Goal: Task Accomplishment & Management: Use online tool/utility

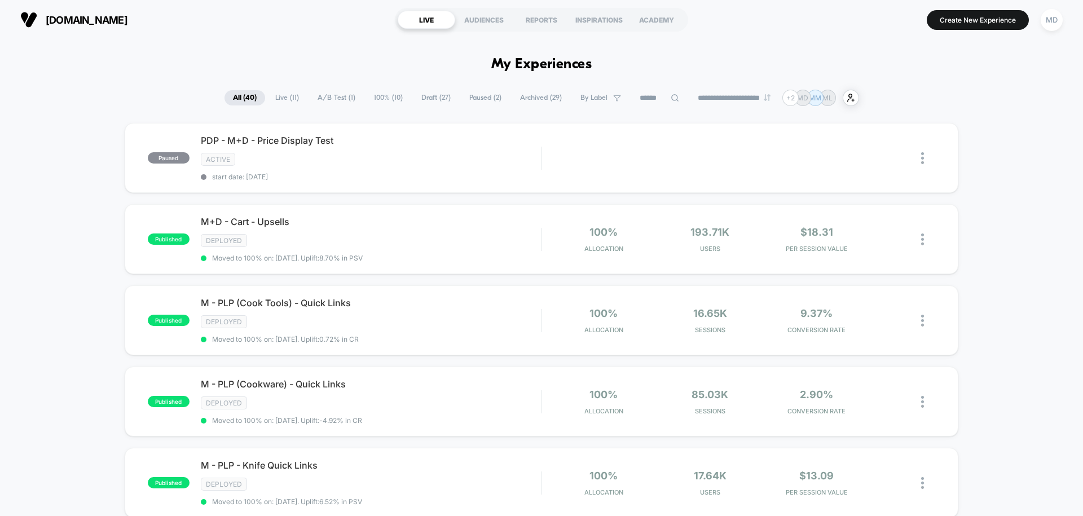
click at [421, 99] on span "Draft ( 27 )" at bounding box center [436, 97] width 46 height 15
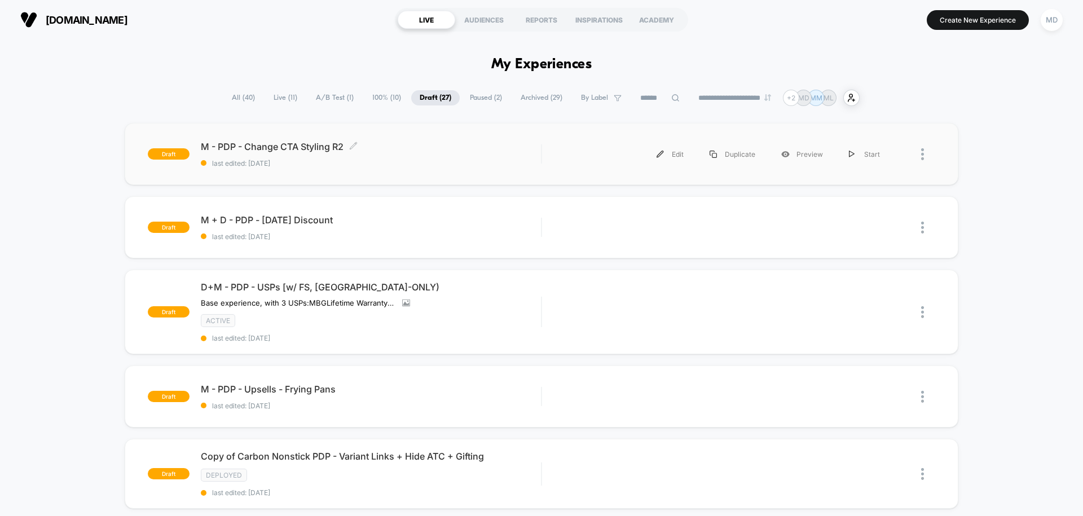
click at [458, 146] on span "M - PDP - Change CTA Styling R2 Click to edit experience details" at bounding box center [371, 146] width 340 height 11
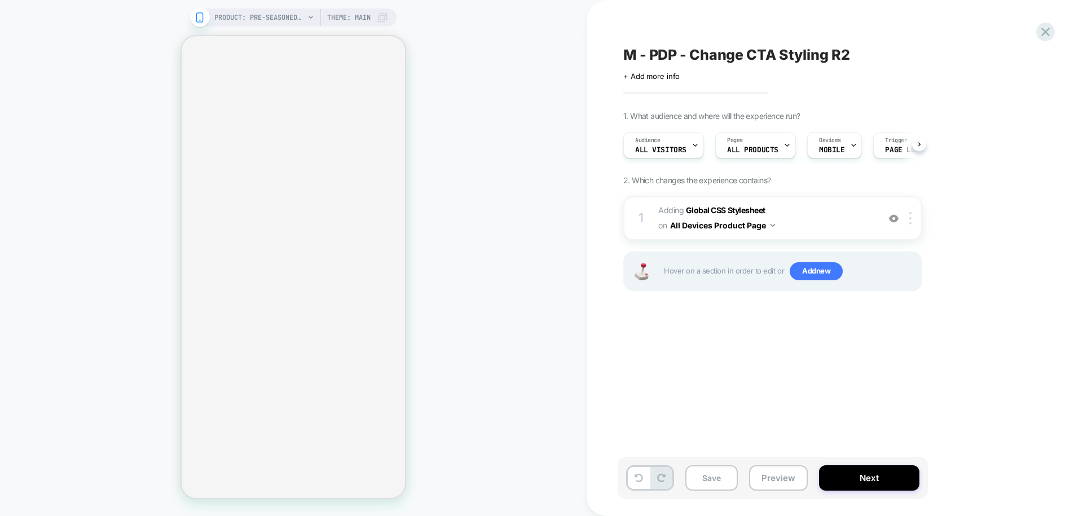
scroll to position [0, 1]
click at [863, 479] on button "Next" at bounding box center [869, 477] width 100 height 25
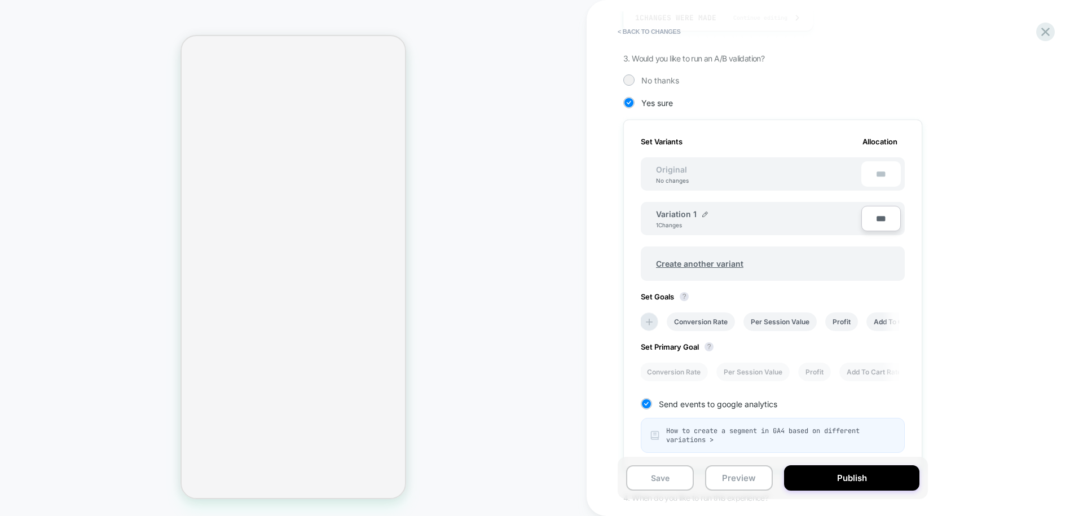
scroll to position [236, 0]
click at [845, 479] on button "Publish" at bounding box center [851, 477] width 135 height 25
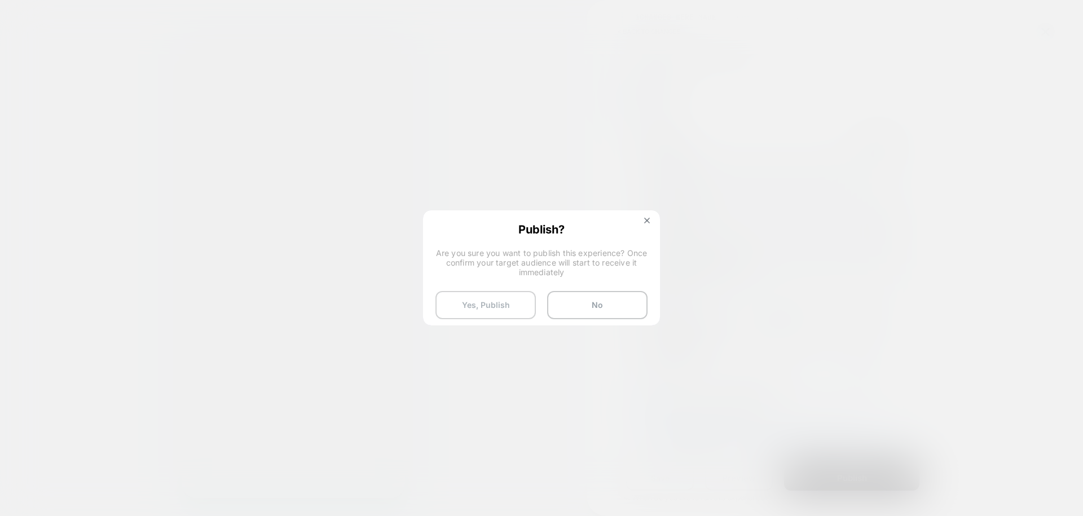
click at [496, 304] on button "Yes, Publish" at bounding box center [485, 305] width 100 height 28
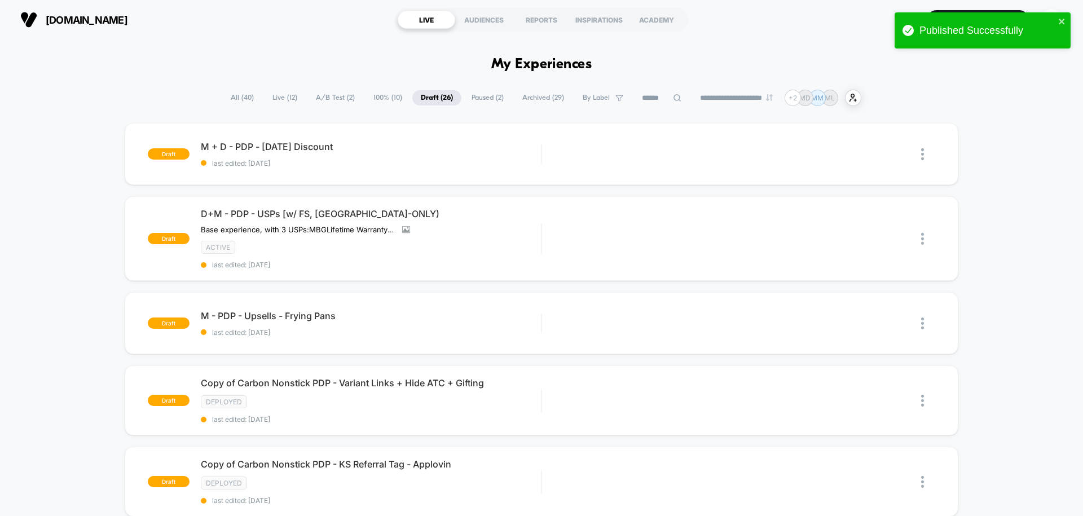
click at [279, 97] on span "Live ( 12 )" at bounding box center [285, 97] width 42 height 15
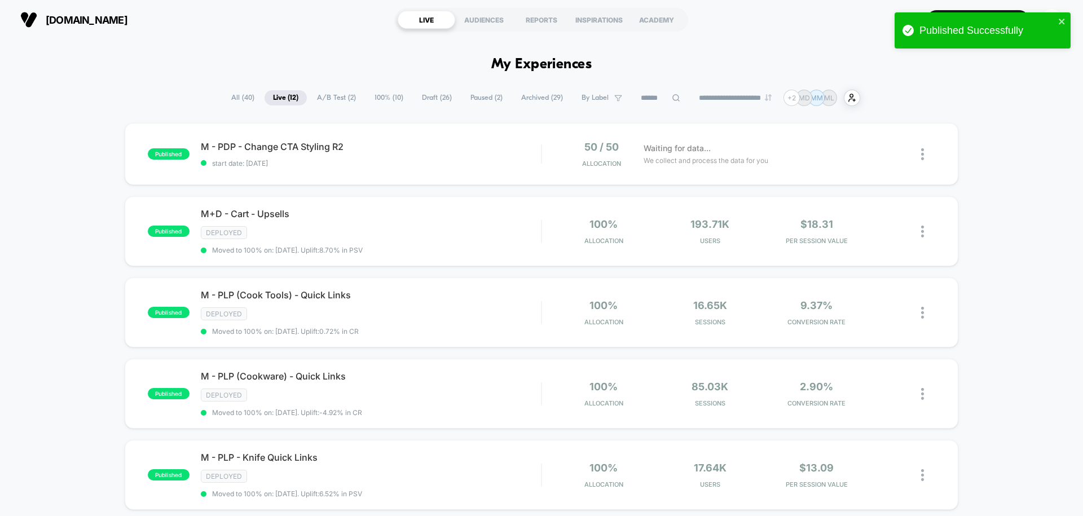
click at [420, 103] on span "Draft ( 26 )" at bounding box center [436, 97] width 47 height 15
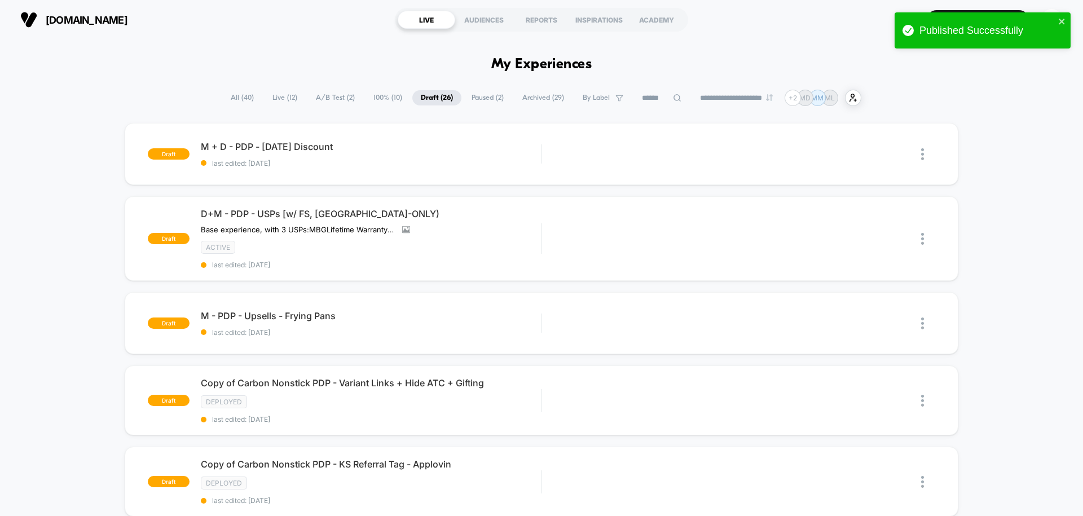
click at [273, 103] on span "Live ( 12 )" at bounding box center [285, 97] width 42 height 15
